Goal: Navigation & Orientation: Find specific page/section

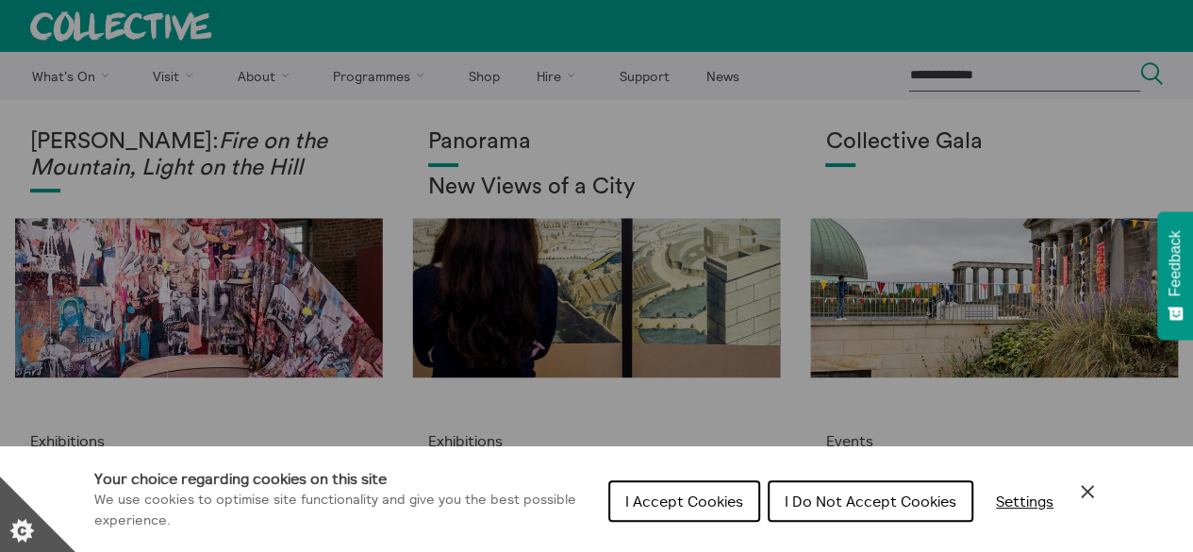
click at [637, 505] on span "I Accept Cookies" at bounding box center [684, 501] width 118 height 19
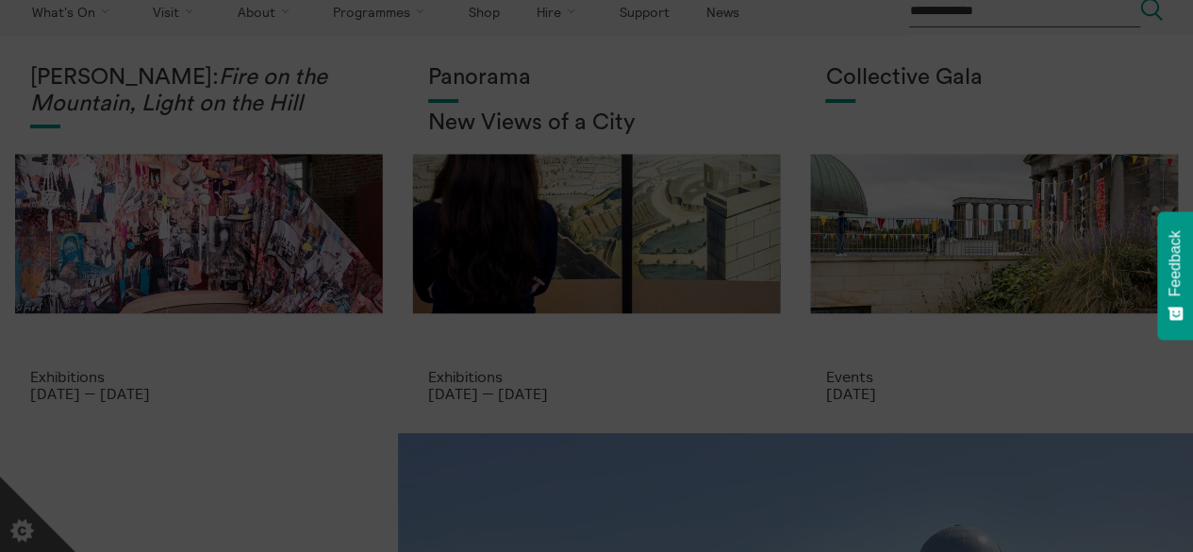
scroll to position [94, 0]
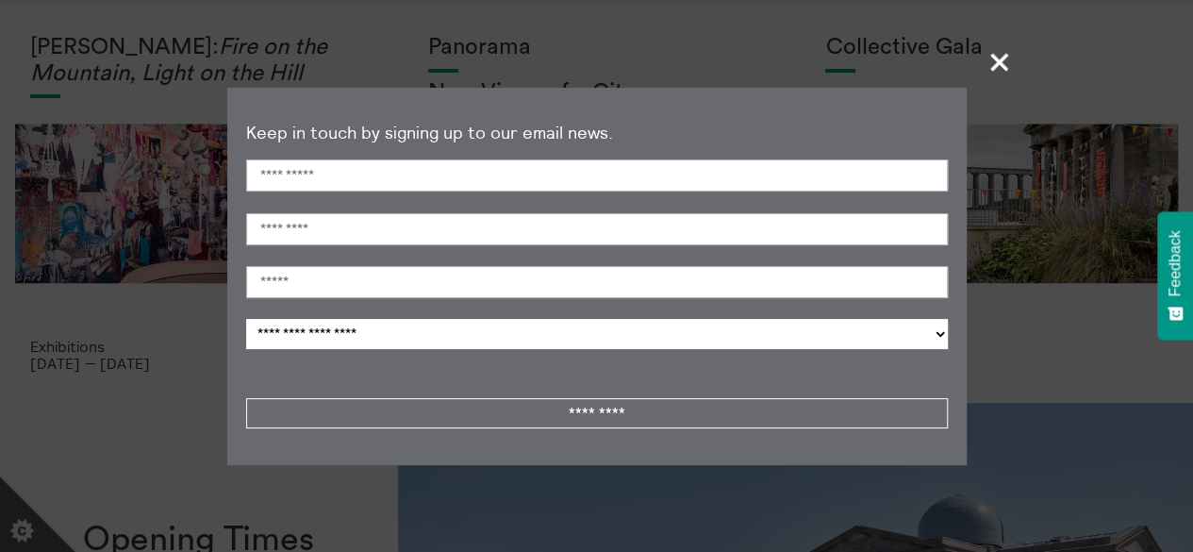
click at [1006, 56] on span "+" at bounding box center [1001, 62] width 56 height 56
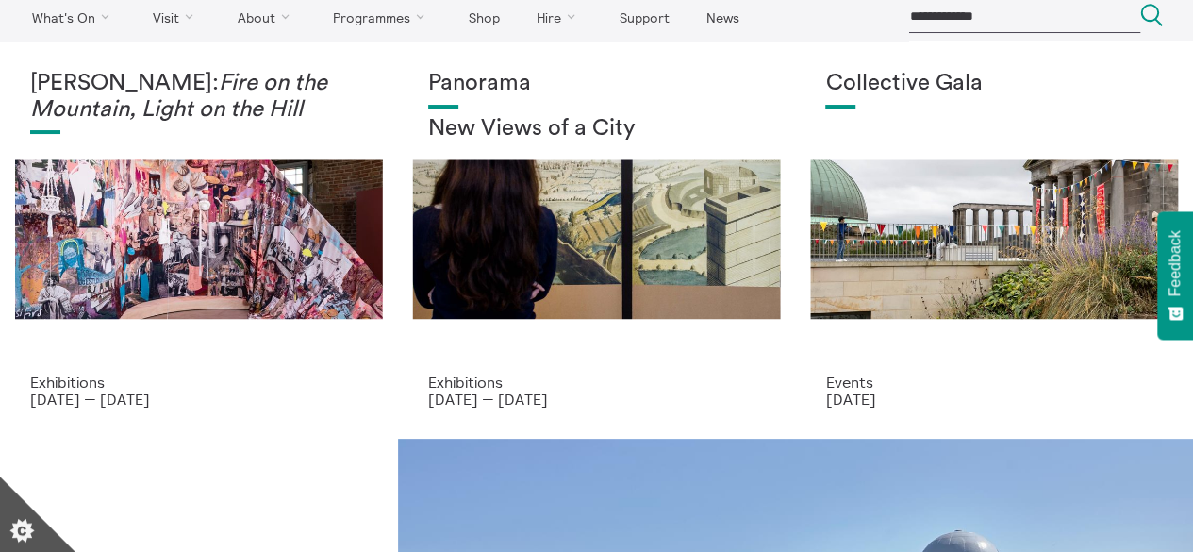
scroll to position [0, 0]
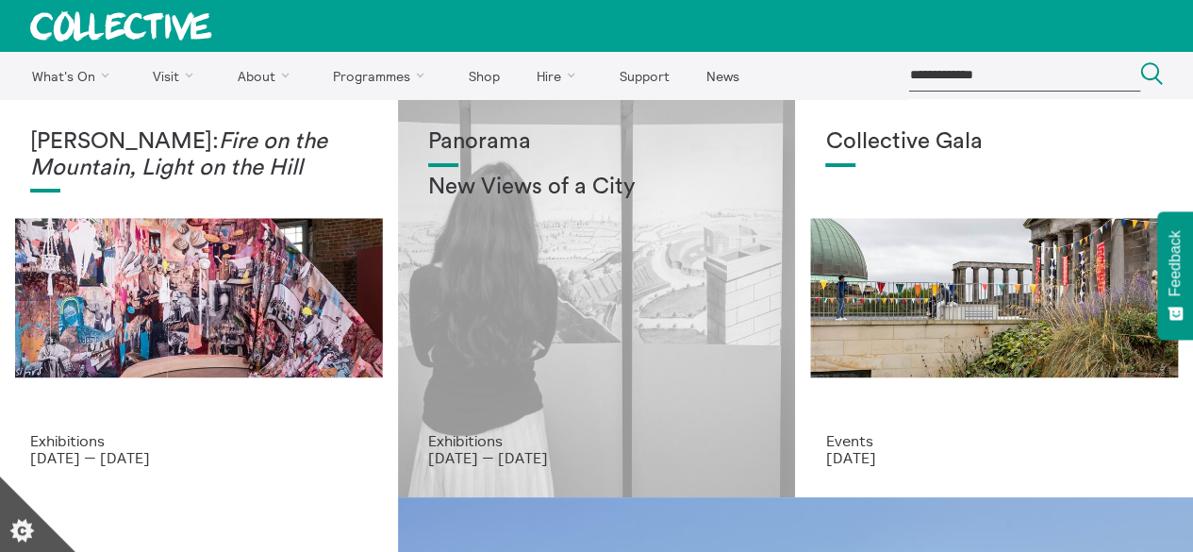
click at [487, 387] on div "Panorama New Views of a City" at bounding box center [597, 280] width 338 height 303
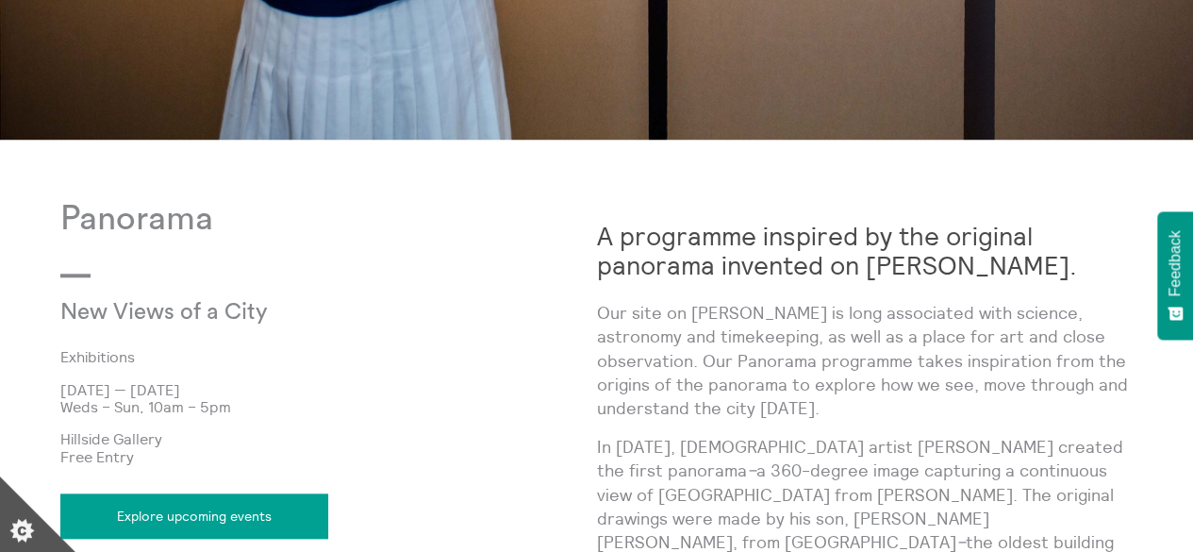
scroll to position [849, 0]
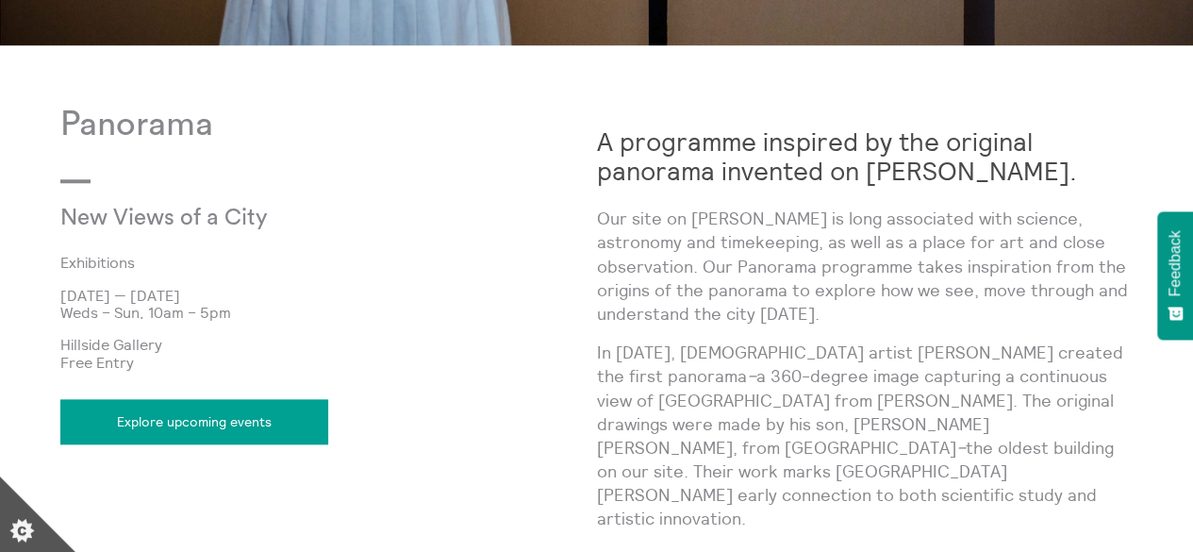
click at [231, 418] on link "Explore upcoming events" at bounding box center [194, 421] width 268 height 45
